Goal: Entertainment & Leisure: Consume media (video, audio)

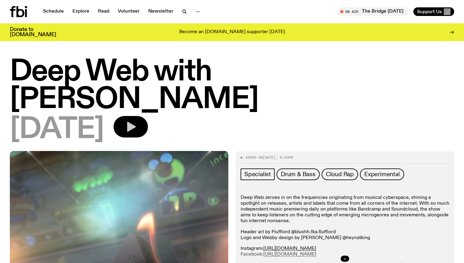
click at [143, 116] on button "button" at bounding box center [131, 126] width 34 height 21
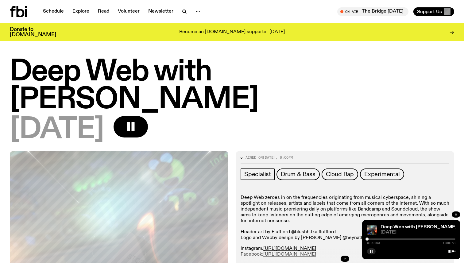
click at [386, 239] on div at bounding box center [411, 238] width 88 height 1
click at [406, 238] on div at bounding box center [411, 238] width 88 height 1
click at [372, 250] on rect "button" at bounding box center [372, 251] width 1 height 3
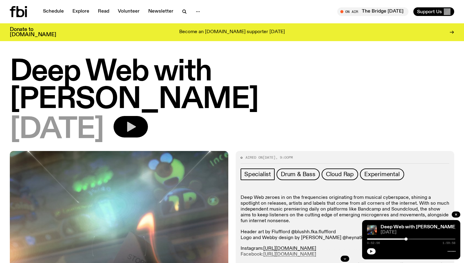
click at [148, 116] on button "button" at bounding box center [131, 126] width 34 height 21
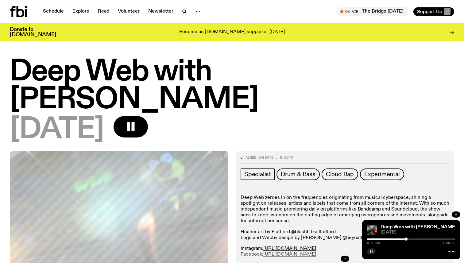
click at [389, 239] on div at bounding box center [362, 238] width 88 height 1
click at [409, 239] on div at bounding box center [411, 238] width 88 height 1
click at [426, 239] on div at bounding box center [411, 238] width 88 height 1
click at [434, 238] on div at bounding box center [411, 238] width 88 height 1
click at [419, 237] on div "1:30:50 1:59:58" at bounding box center [411, 240] width 88 height 7
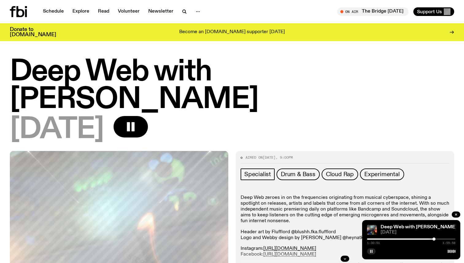
click at [418, 238] on div at bounding box center [389, 238] width 88 height 1
click at [427, 239] on div at bounding box center [411, 238] width 88 height 1
click at [436, 239] on div at bounding box center [411, 238] width 88 height 1
click at [372, 248] on button "button" at bounding box center [371, 251] width 9 height 6
